Goal: Task Accomplishment & Management: Manage account settings

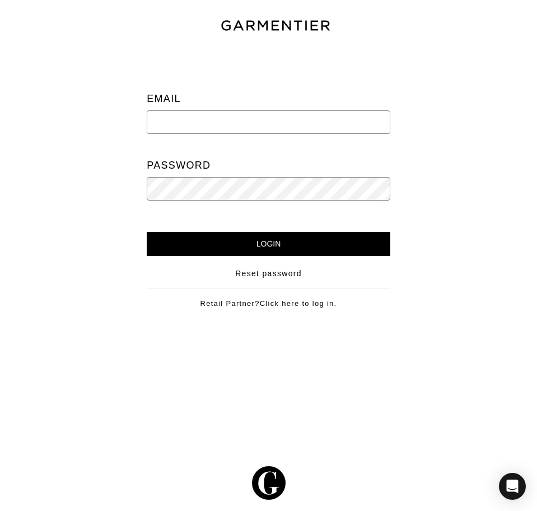
type input "[EMAIL_ADDRESS][DOMAIN_NAME]"
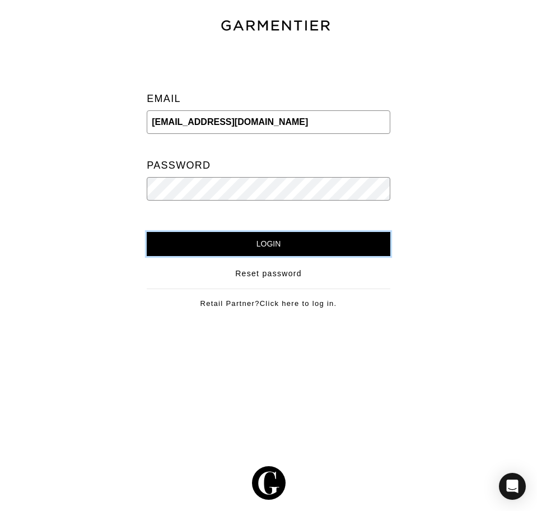
click at [228, 234] on input "Login" at bounding box center [269, 244] width 244 height 24
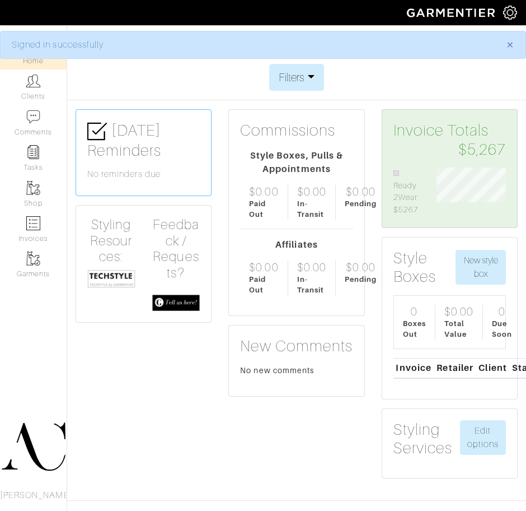
scroll to position [559881, 559843]
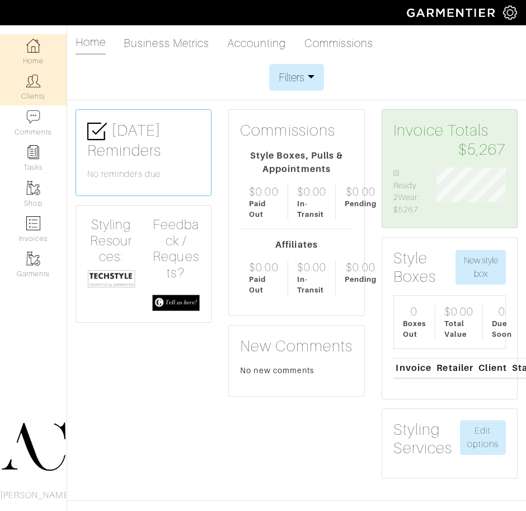
click at [33, 76] on img at bounding box center [33, 81] width 14 height 14
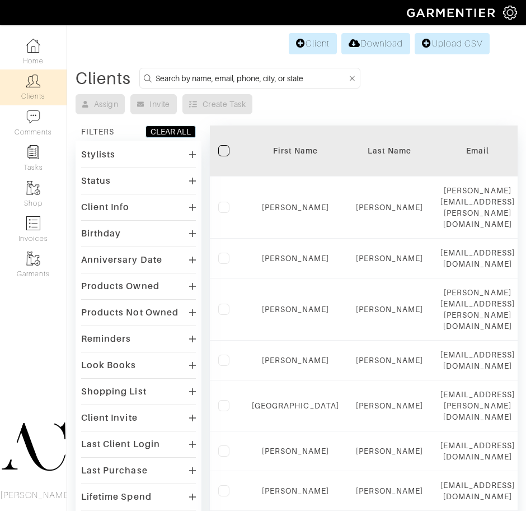
click at [195, 75] on input at bounding box center [251, 78] width 191 height 14
type input "[PERSON_NAME]"
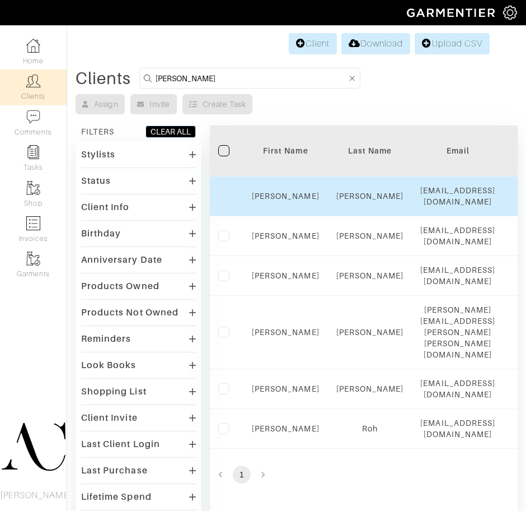
click at [292, 190] on div "Rob" at bounding box center [286, 195] width 68 height 11
click at [283, 196] on link "Rob" at bounding box center [286, 195] width 68 height 9
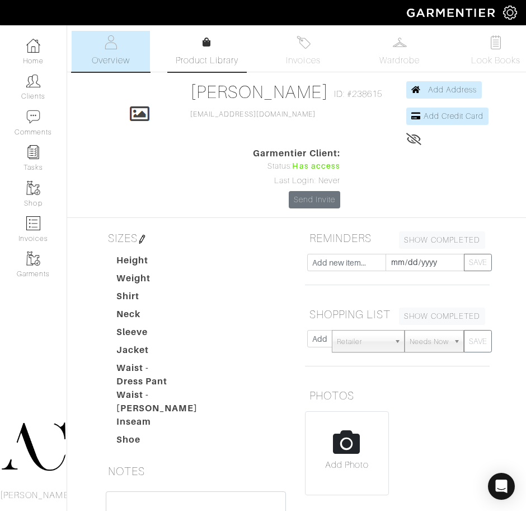
click at [218, 54] on span "Product Library" at bounding box center [207, 60] width 63 height 13
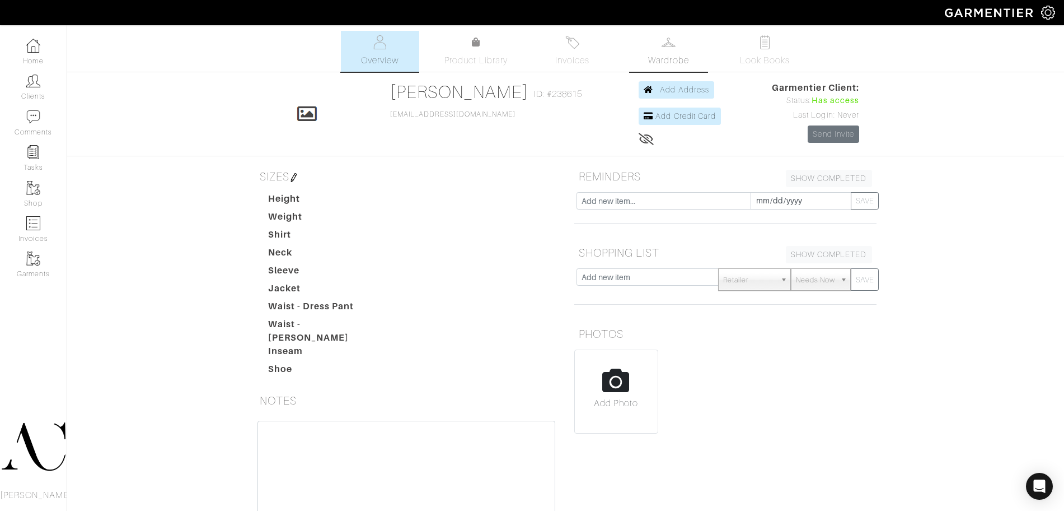
click at [700, 49] on link "Wardrobe" at bounding box center [669, 51] width 78 height 41
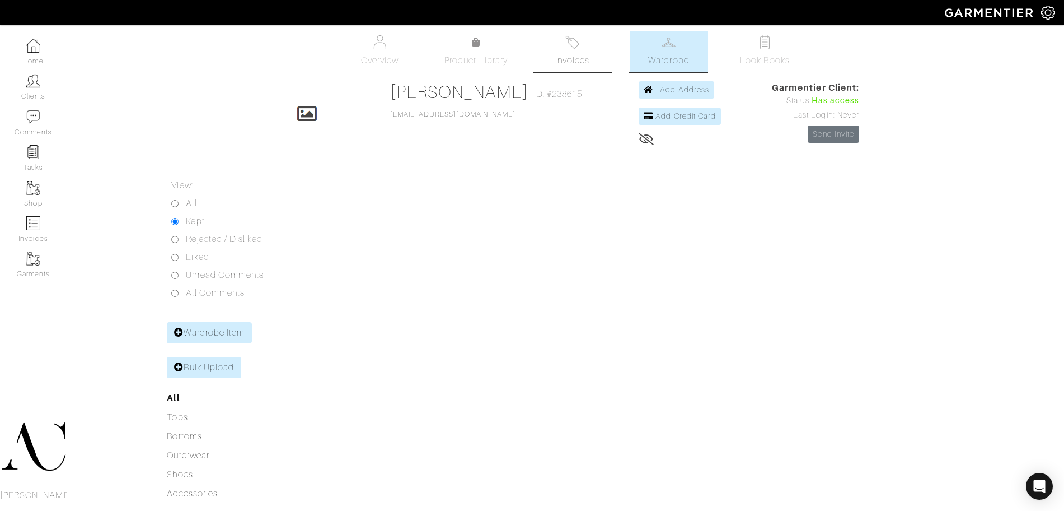
click at [563, 60] on span "Invoices" at bounding box center [572, 60] width 34 height 13
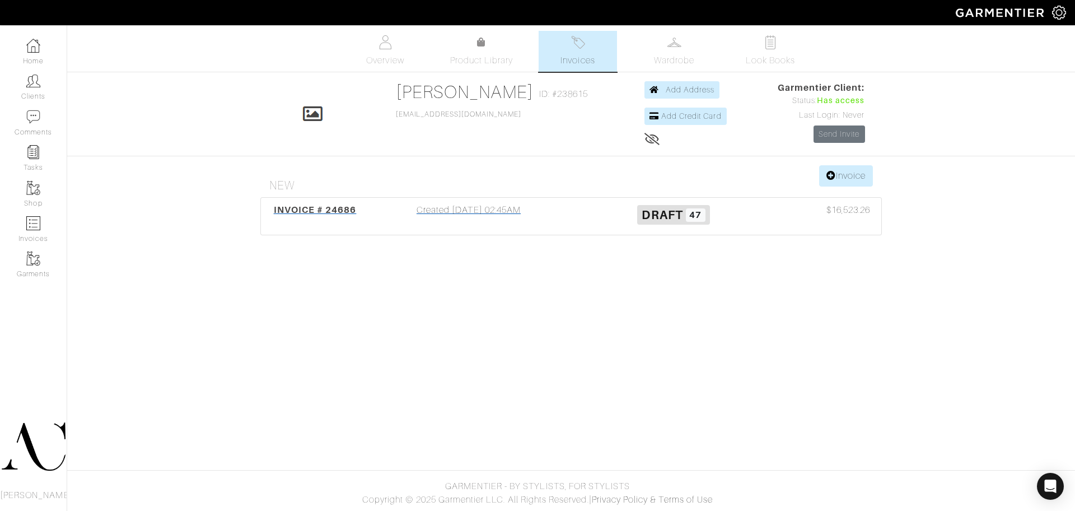
click at [348, 211] on span "INVOICE # 24686" at bounding box center [315, 209] width 83 height 11
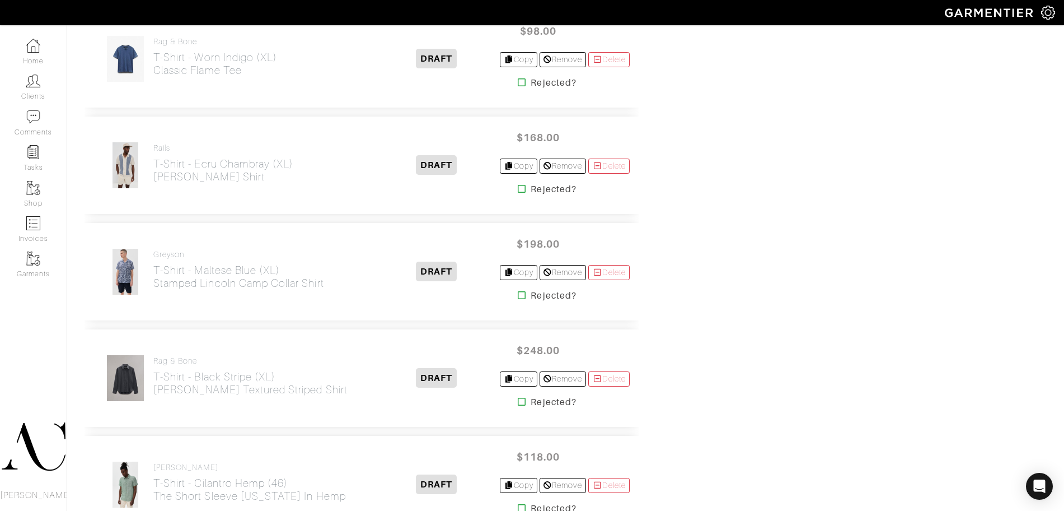
scroll to position [1485, 0]
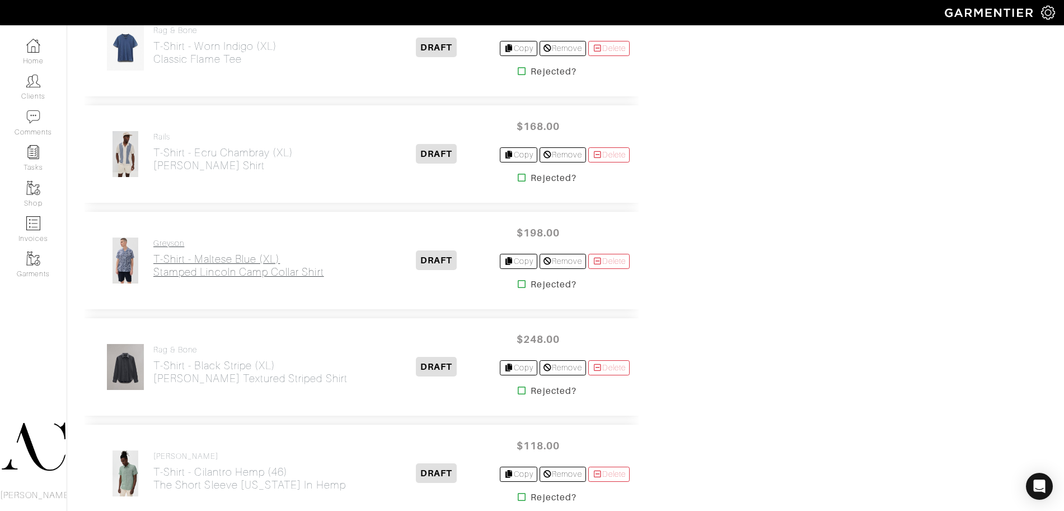
click at [248, 277] on h2 "T-Shirt - Maltese Blue (XL) Stamped [GEOGRAPHIC_DATA] Collar Shirt" at bounding box center [238, 266] width 171 height 26
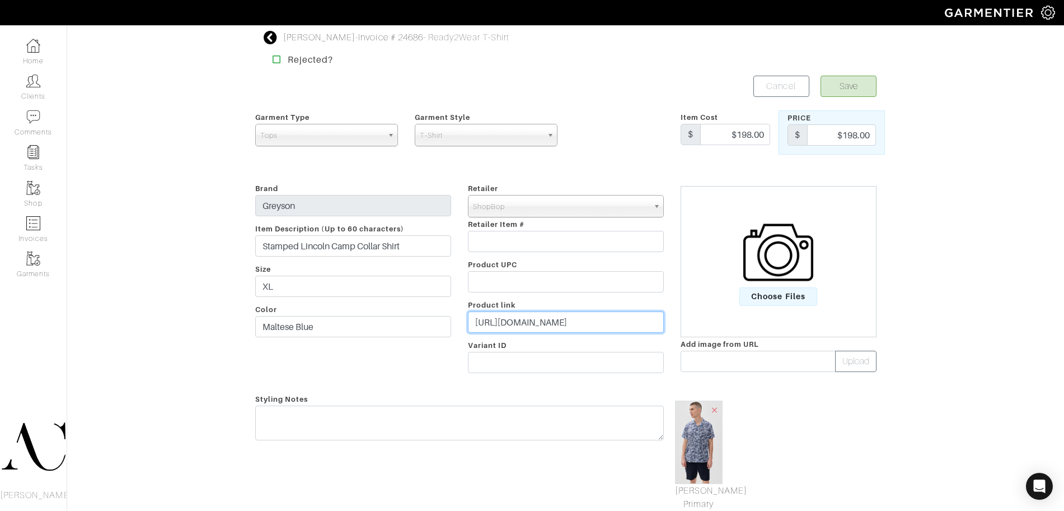
click at [545, 325] on input "[URL][DOMAIN_NAME]" at bounding box center [566, 321] width 196 height 21
click at [274, 41] on icon at bounding box center [271, 37] width 14 height 13
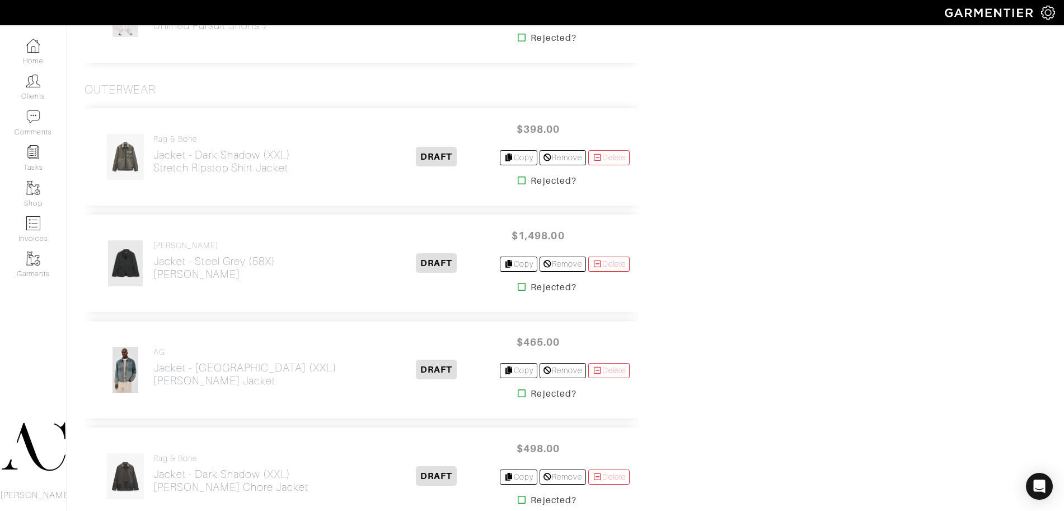
scroll to position [3308, 0]
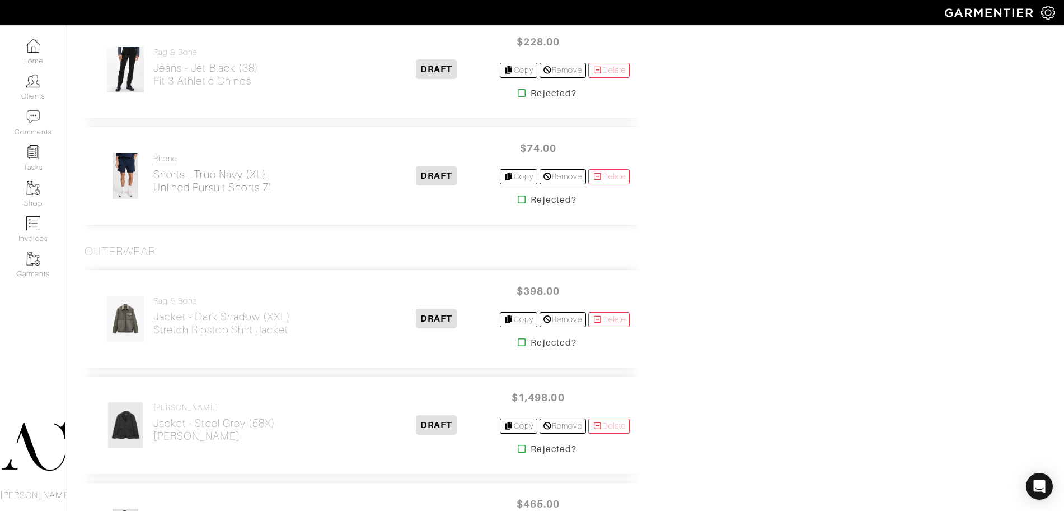
click at [226, 179] on h2 "Shorts - True Navy (XL) Unlined Pursuit Shorts 7"" at bounding box center [212, 181] width 118 height 26
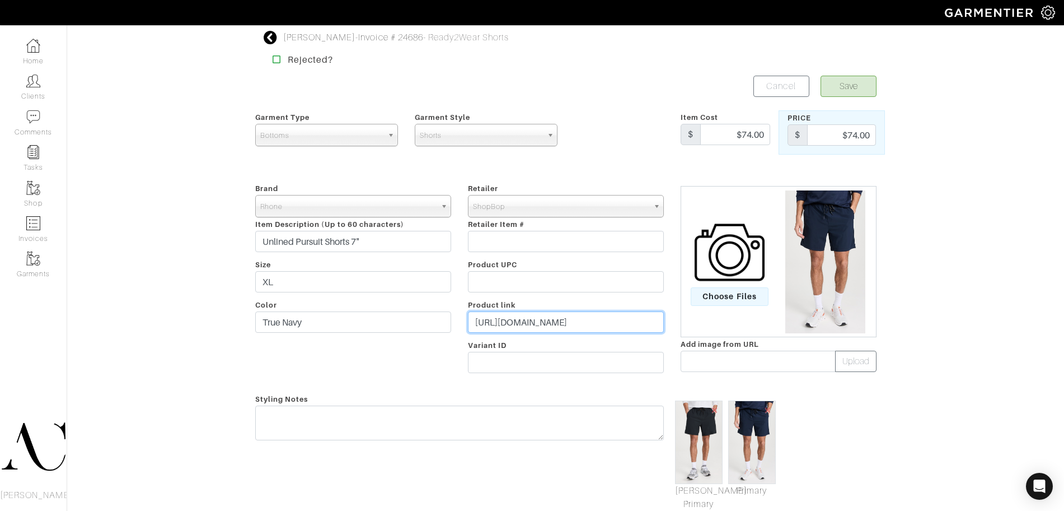
click at [518, 318] on input "[URL][DOMAIN_NAME]" at bounding box center [566, 321] width 196 height 21
click at [274, 36] on icon at bounding box center [271, 37] width 14 height 13
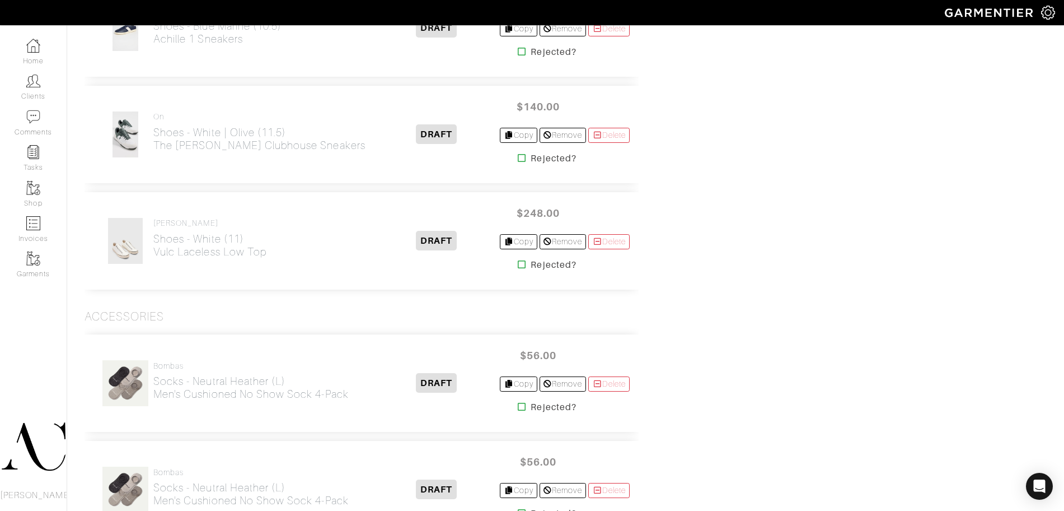
scroll to position [4792, 0]
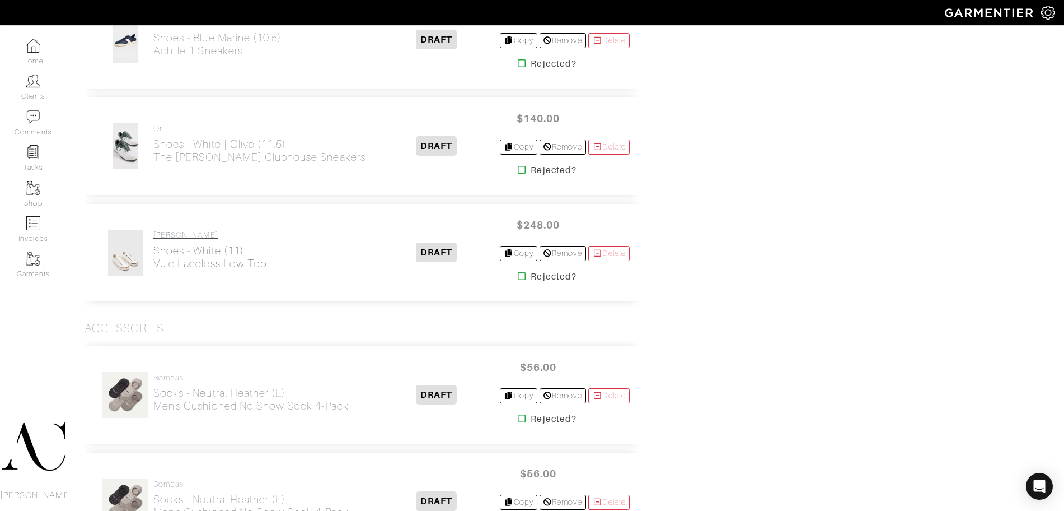
click at [172, 243] on link "[PERSON_NAME] Shoes - White (11) Vulc Laceless Low Top" at bounding box center [209, 250] width 113 height 40
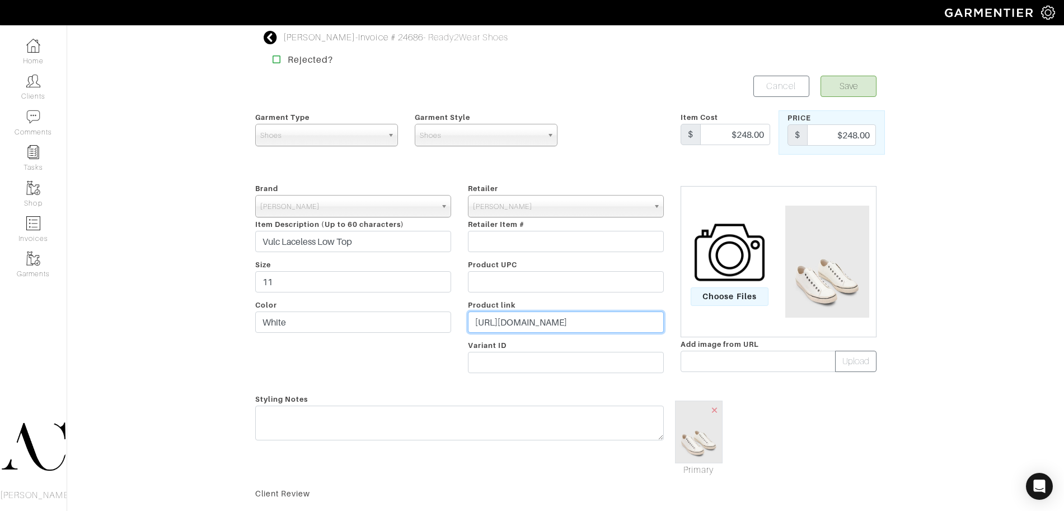
click at [518, 319] on input "[URL][DOMAIN_NAME]" at bounding box center [566, 321] width 196 height 21
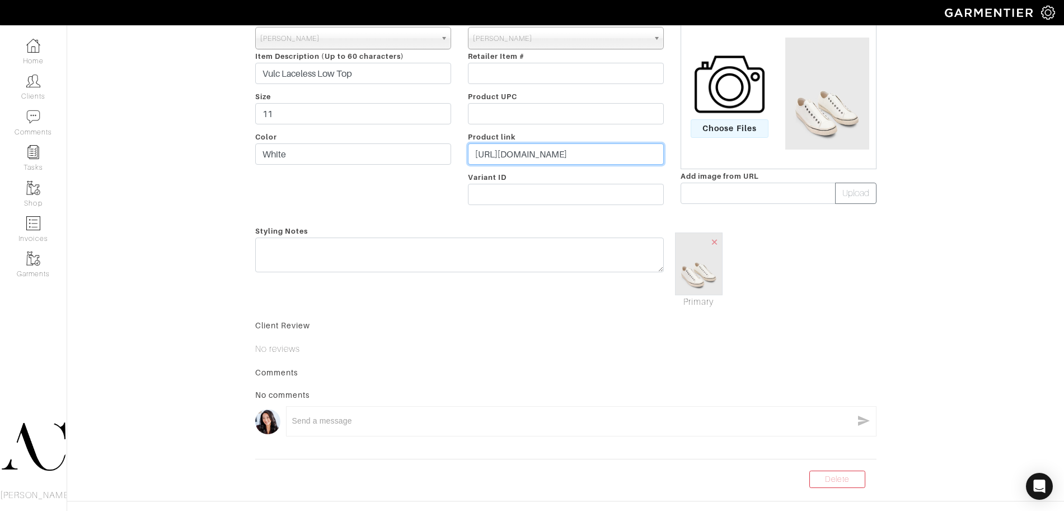
scroll to position [199, 0]
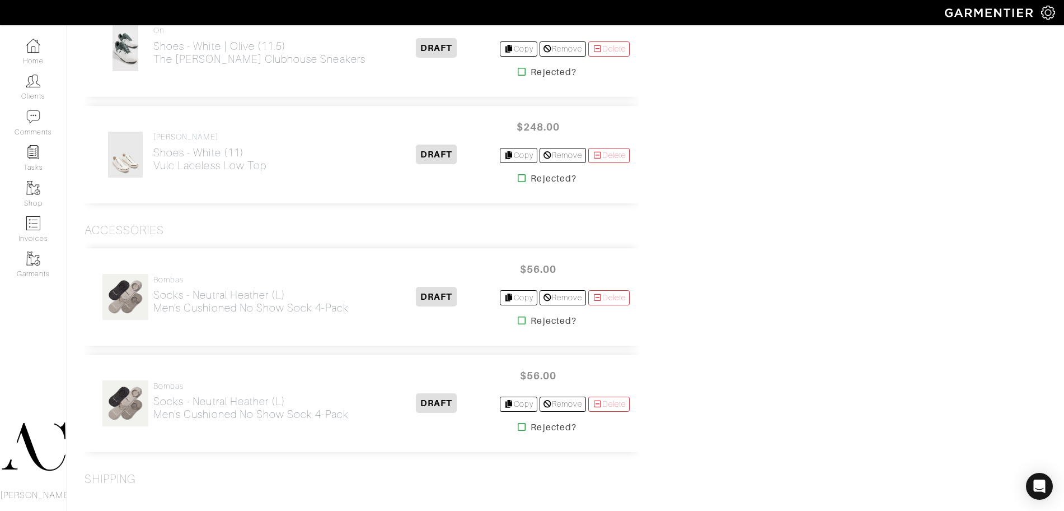
scroll to position [4879, 0]
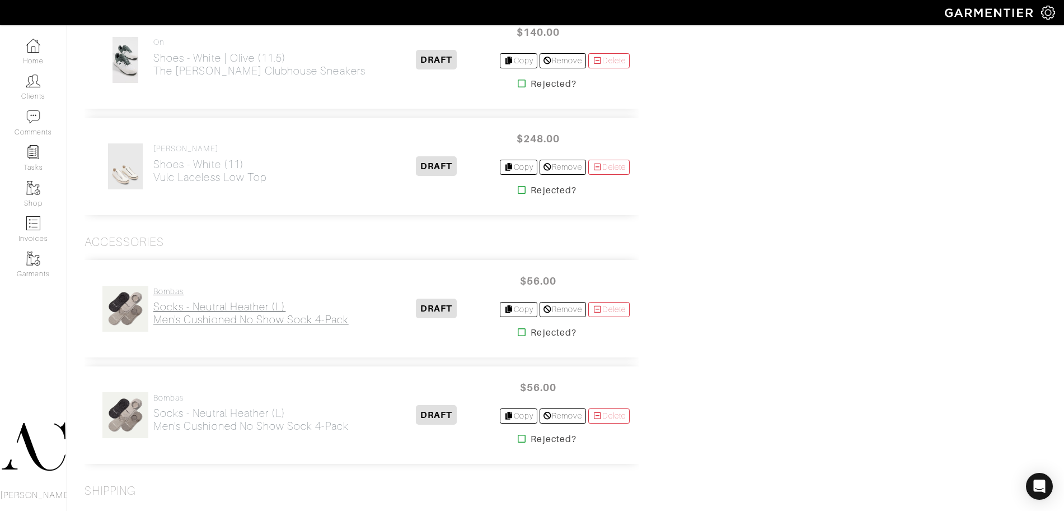
click at [223, 319] on h2 "Socks - neutral heather (L) Men's Cushioned No Show Sock 4-Pack" at bounding box center [250, 313] width 195 height 26
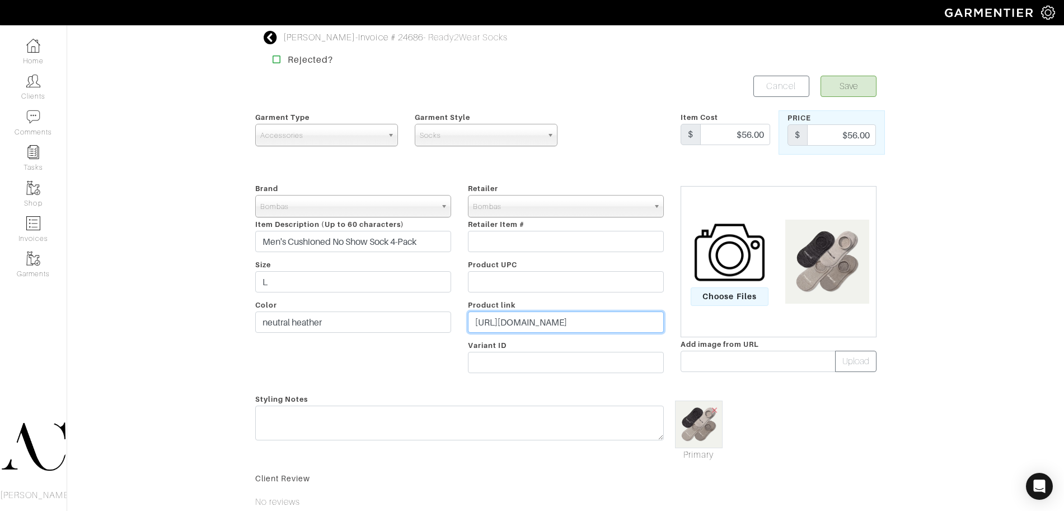
click at [543, 316] on input "[URL][DOMAIN_NAME]" at bounding box center [566, 321] width 196 height 21
